Goal: Check status: Check status

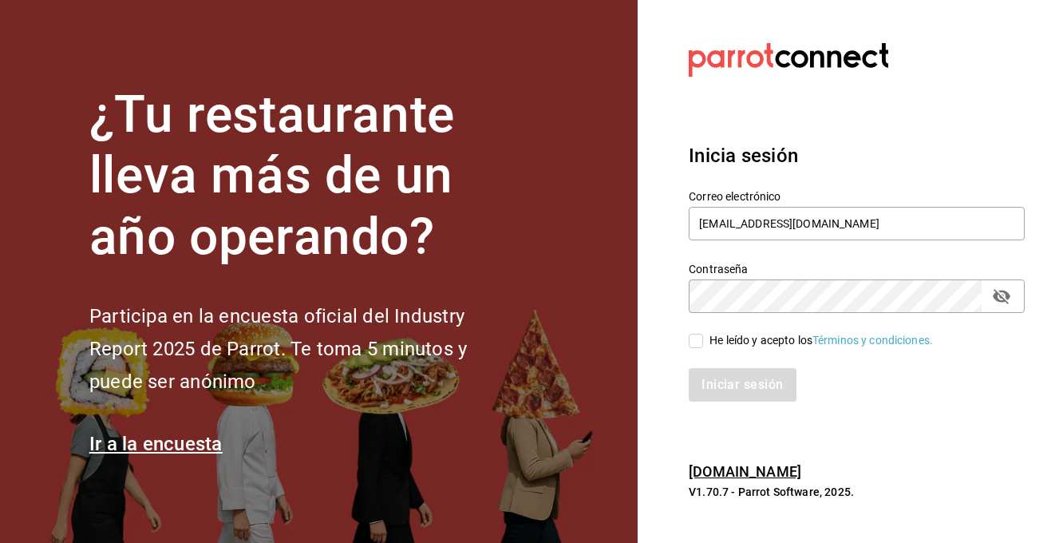
type input "[EMAIL_ADDRESS][DOMAIN_NAME]"
click at [701, 341] on input "He leído y acepto los Términos y condiciones." at bounding box center [696, 340] width 14 height 14
checkbox input "true"
click at [723, 393] on button "Iniciar sesión" at bounding box center [743, 385] width 109 height 34
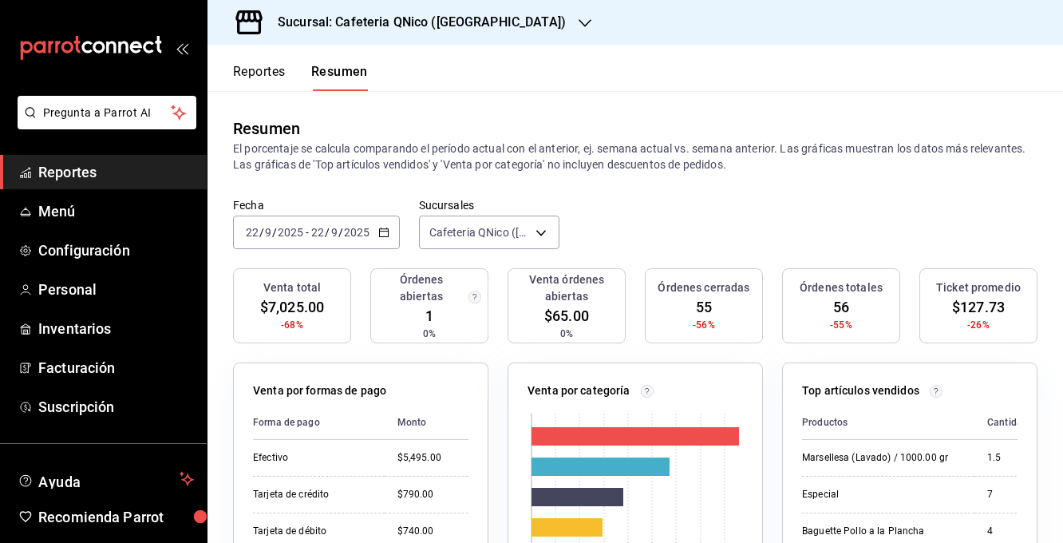
click at [345, 22] on h3 "Sucursal: Cafeteria QNico ([GEOGRAPHIC_DATA])" at bounding box center [415, 22] width 301 height 19
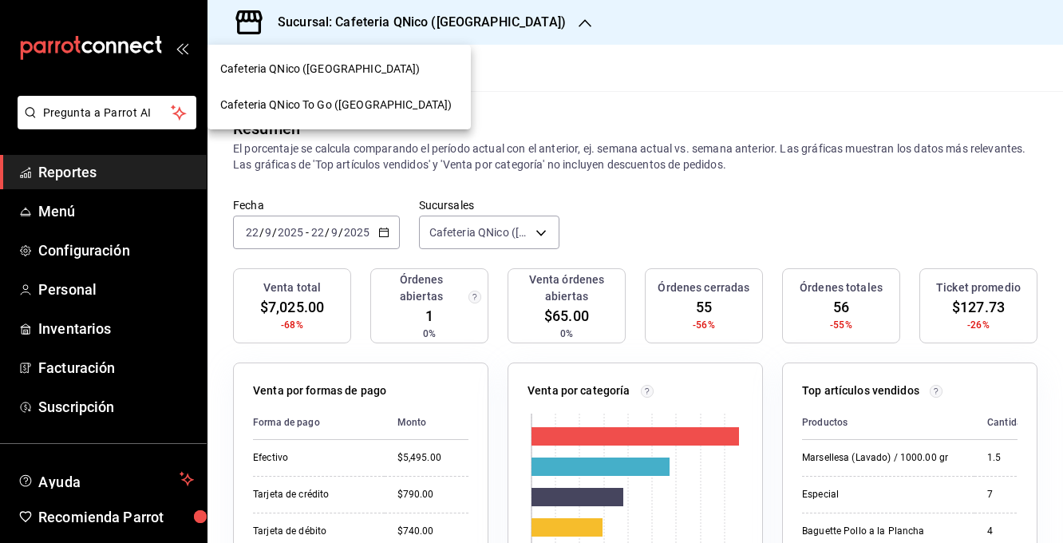
click at [310, 111] on span "Cafeteria QNico To Go ([GEOGRAPHIC_DATA])" at bounding box center [335, 105] width 231 height 17
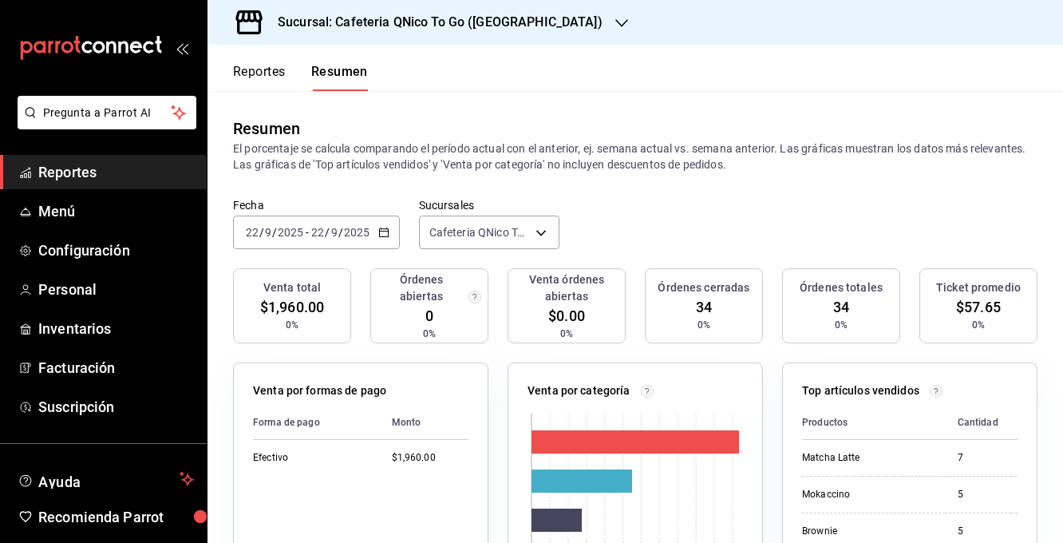
click at [274, 77] on button "Reportes" at bounding box center [259, 77] width 53 height 27
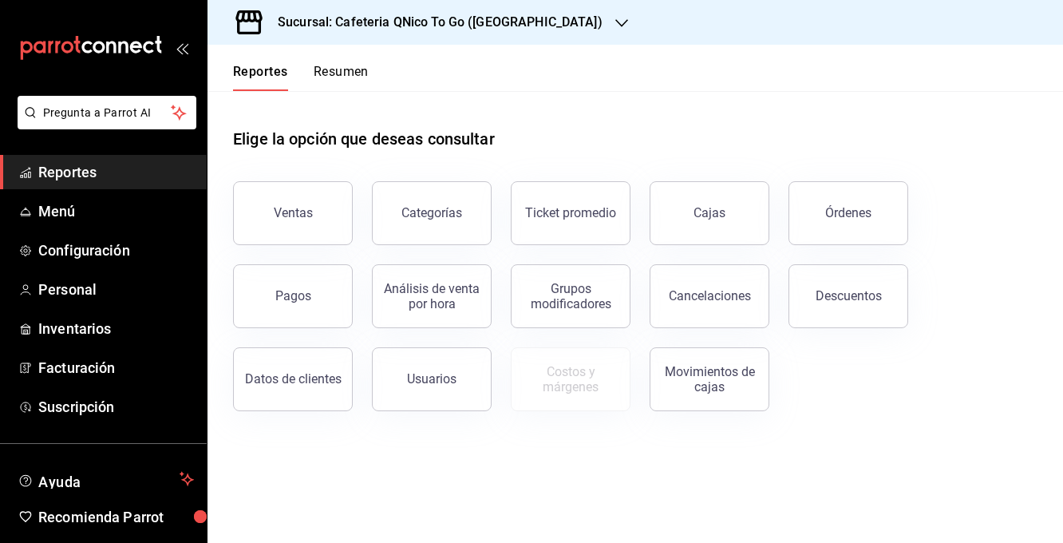
click at [342, 68] on button "Resumen" at bounding box center [341, 77] width 55 height 27
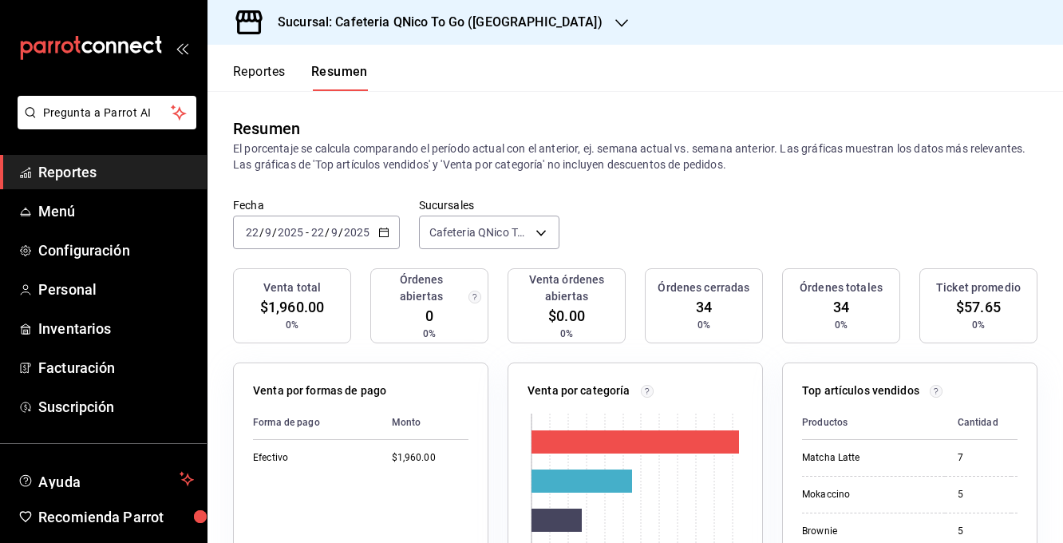
click at [275, 72] on button "Reportes" at bounding box center [259, 77] width 53 height 27
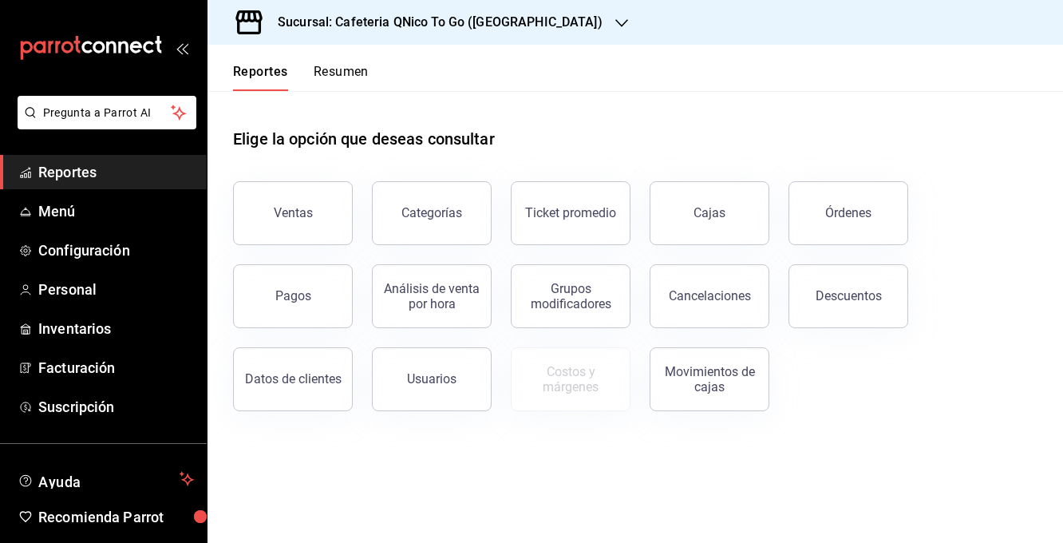
click at [337, 81] on button "Resumen" at bounding box center [341, 77] width 55 height 27
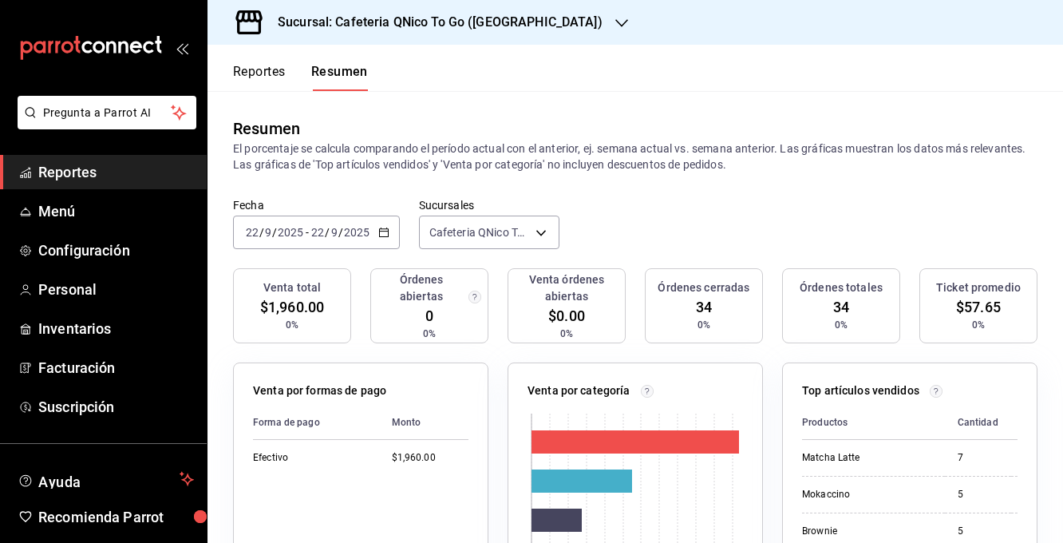
click at [342, 36] on div "Sucursal: Cafeteria QNico To Go (Puebla)" at bounding box center [427, 22] width 414 height 45
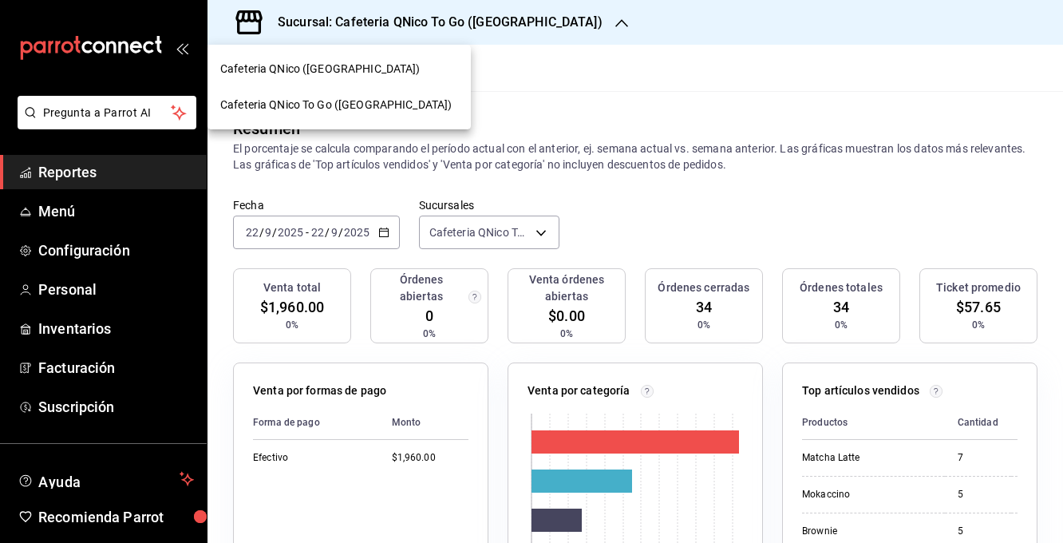
click at [333, 69] on span "Cafeteria QNico (Puebla)" at bounding box center [320, 69] width 200 height 17
